Goal: Information Seeking & Learning: Find specific fact

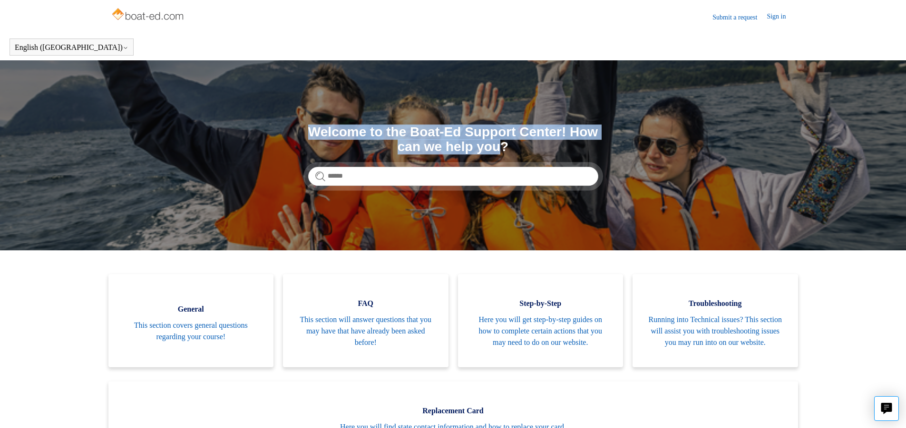
drag, startPoint x: 299, startPoint y: 126, endPoint x: 487, endPoint y: 145, distance: 188.8
click at [487, 145] on section "Search Welcome to the Boat-Ed Support Center! How can we help you?" at bounding box center [453, 155] width 906 height 190
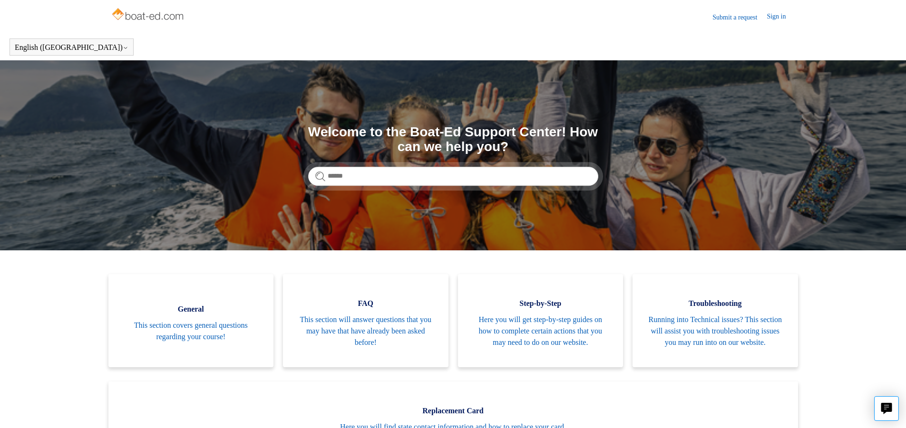
click at [238, 144] on section "Search Welcome to the Boat-Ed Support Center! How can we help you?" at bounding box center [453, 155] width 906 height 190
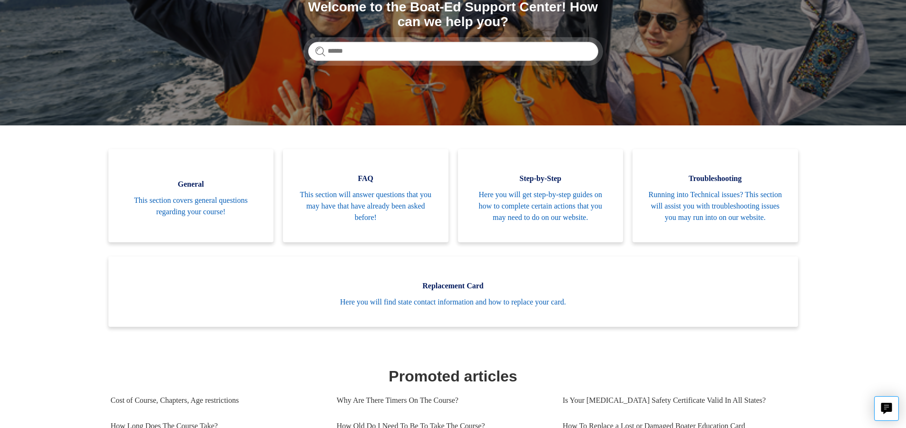
scroll to position [95, 0]
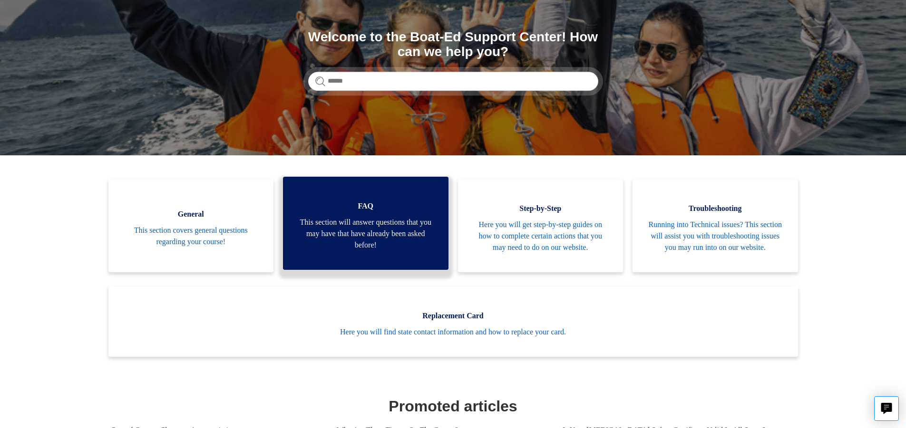
click at [375, 231] on span "This section will answer questions that you may have that have already been ask…" at bounding box center [365, 234] width 137 height 34
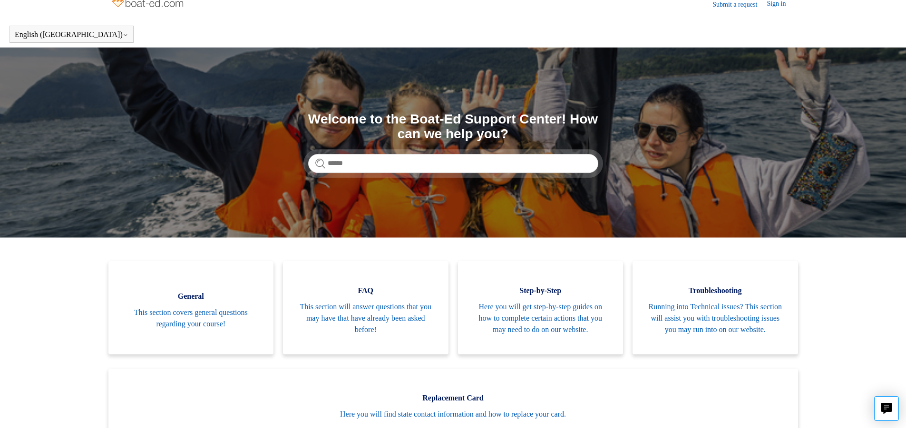
scroll to position [0, 0]
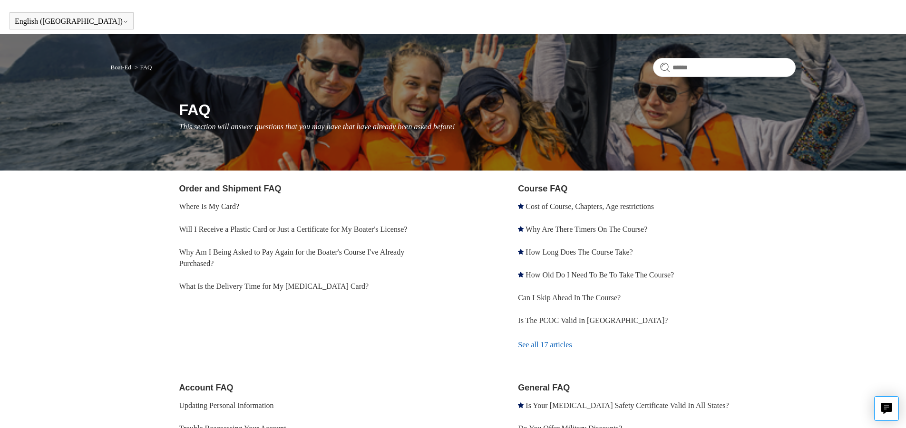
scroll to position [95, 0]
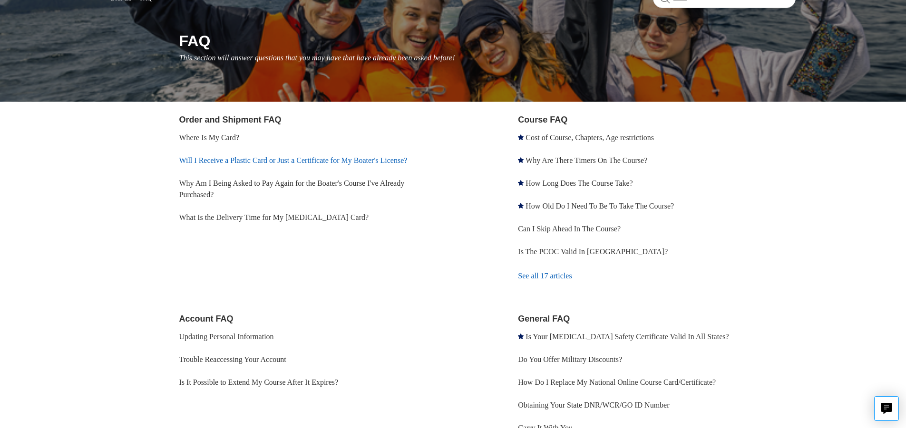
click at [367, 163] on link "Will I Receive a Plastic Card or Just a Certificate for My Boater's License?" at bounding box center [293, 160] width 228 height 8
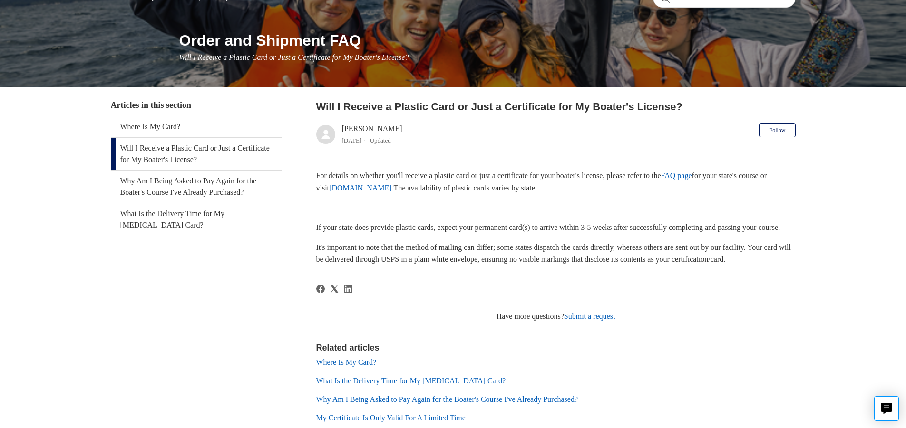
scroll to position [95, 0]
drag, startPoint x: 320, startPoint y: 174, endPoint x: 730, endPoint y: 189, distance: 409.5
click at [730, 189] on p "For details on whether you'll receive a plastic card or just a certificate for …" at bounding box center [555, 182] width 479 height 24
click at [729, 189] on p "For details on whether you'll receive a plastic card or just a certificate for …" at bounding box center [555, 182] width 479 height 24
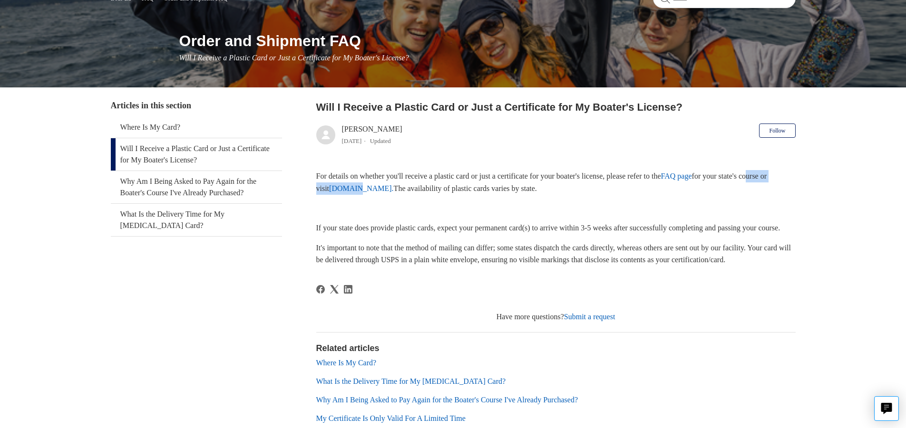
drag, startPoint x: 323, startPoint y: 192, endPoint x: 393, endPoint y: 193, distance: 69.9
click at [393, 193] on p "For details on whether you'll receive a plastic card or just a certificate for …" at bounding box center [555, 182] width 479 height 24
click at [395, 204] on p at bounding box center [555, 208] width 479 height 12
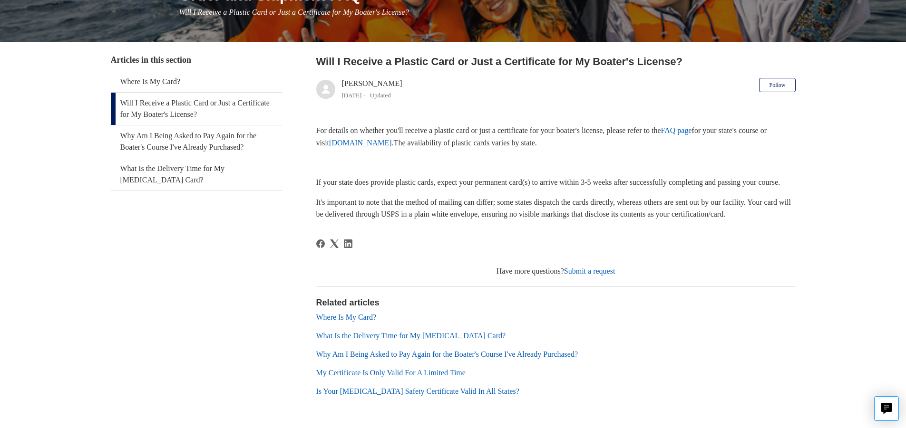
scroll to position [143, 0]
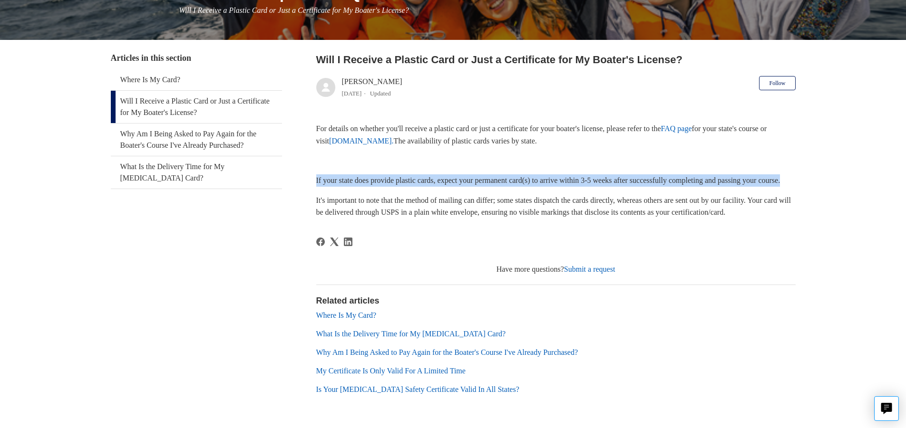
drag, startPoint x: 312, startPoint y: 182, endPoint x: 745, endPoint y: 192, distance: 432.7
click at [745, 192] on div "Articles in this section Where Is My Card? Will I Receive a Plastic Card or Jus…" at bounding box center [453, 232] width 684 height 360
click at [745, 187] on p "If your state does provide plastic cards, expect your permanent card(s) to arri…" at bounding box center [555, 180] width 479 height 12
drag, startPoint x: 328, startPoint y: 179, endPoint x: 656, endPoint y: 186, distance: 328.1
click at [656, 186] on div "Articles in this section Where Is My Card? Will I Receive a Plastic Card or Jus…" at bounding box center [453, 232] width 684 height 360
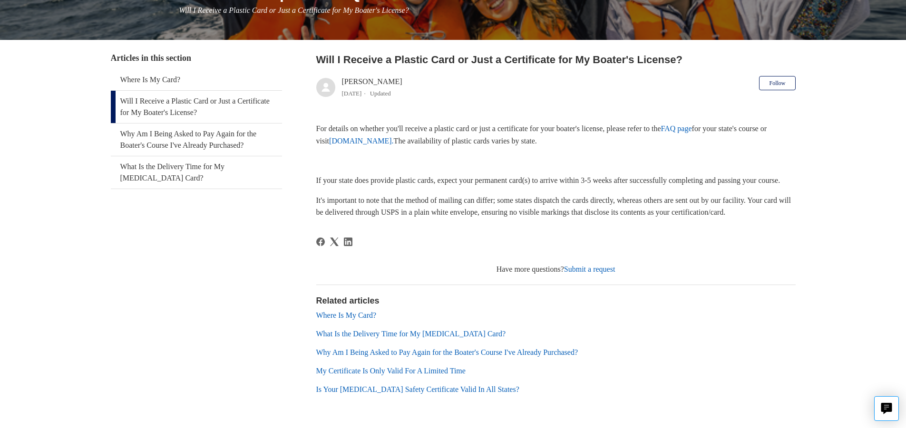
click at [655, 187] on p "If your state does provide plastic cards, expect your permanent card(s) to arri…" at bounding box center [555, 180] width 479 height 12
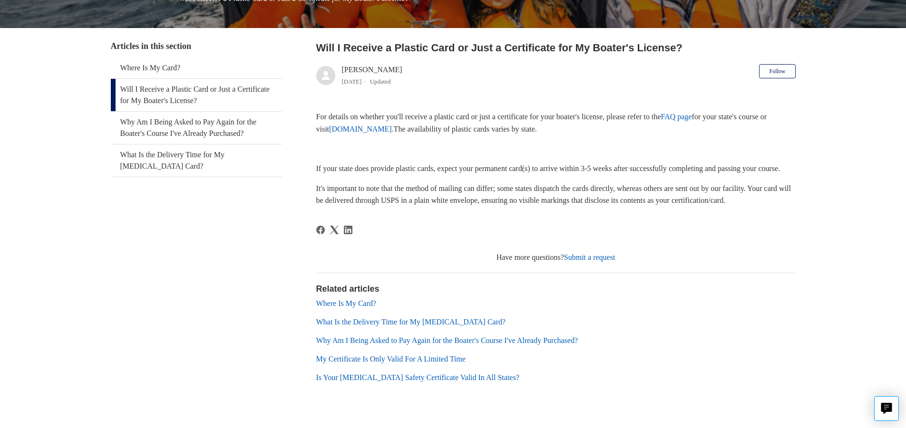
scroll to position [153, 0]
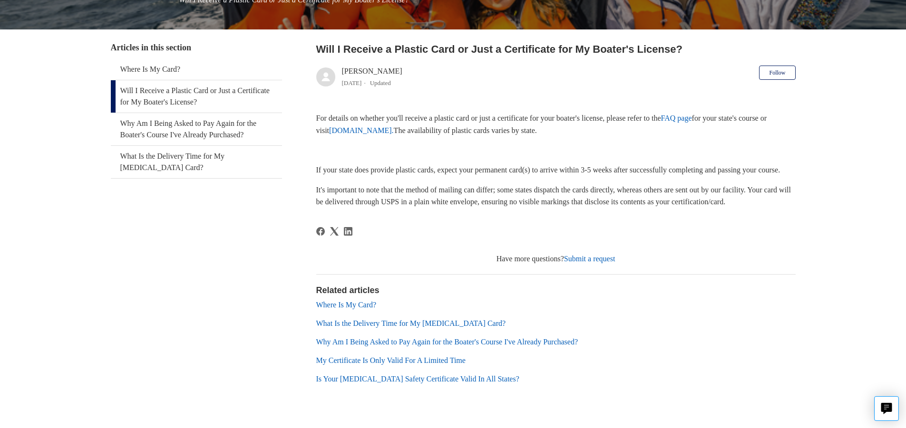
click at [394, 131] on link "www.ilostmycard.com." at bounding box center [361, 130] width 65 height 8
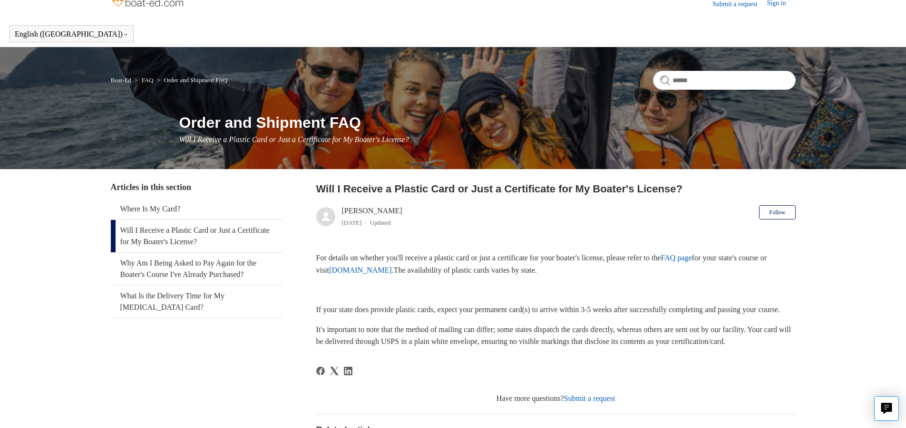
scroll to position [0, 0]
